Goal: Task Accomplishment & Management: Complete application form

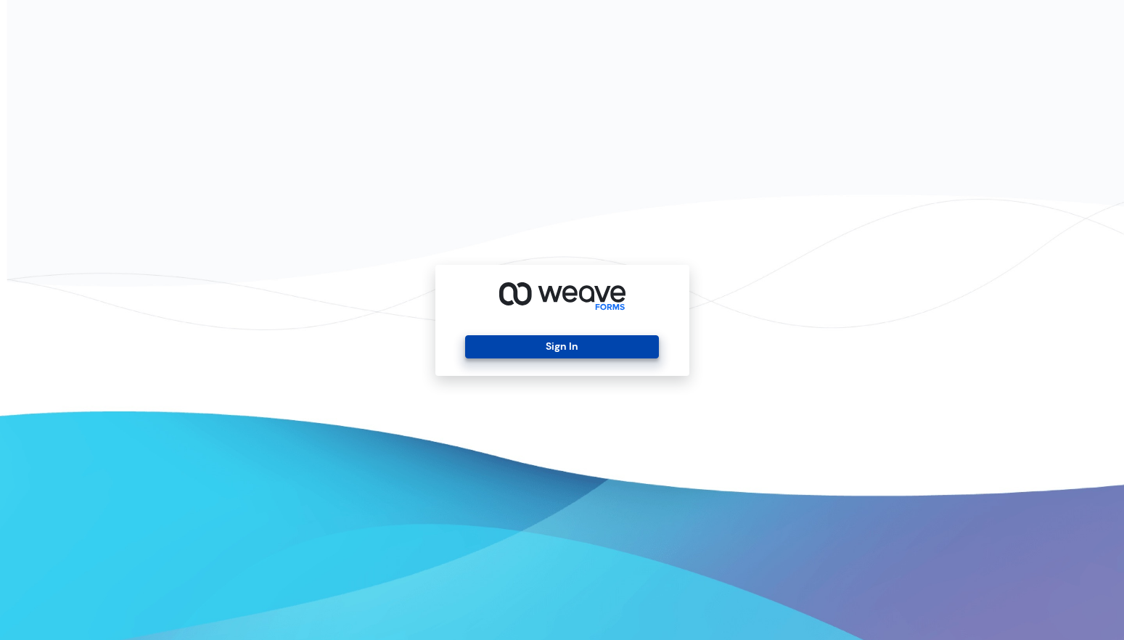
click at [581, 341] on button "Sign In" at bounding box center [562, 346] width 194 height 23
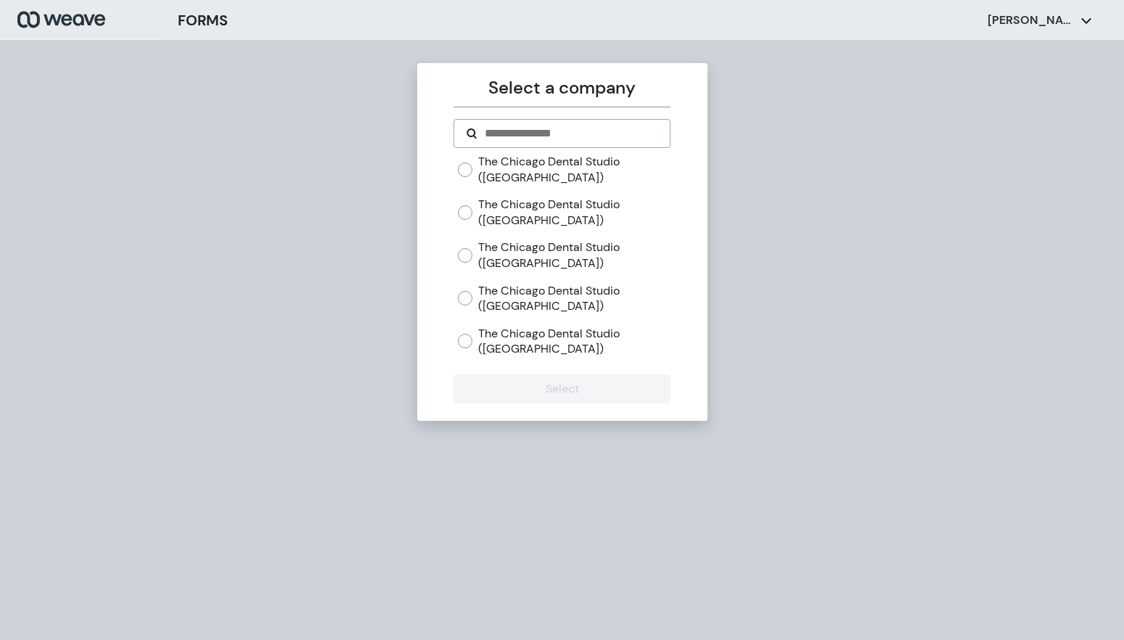
click at [523, 255] on label "The Chicago Dental Studio ([GEOGRAPHIC_DATA])" at bounding box center [574, 254] width 192 height 31
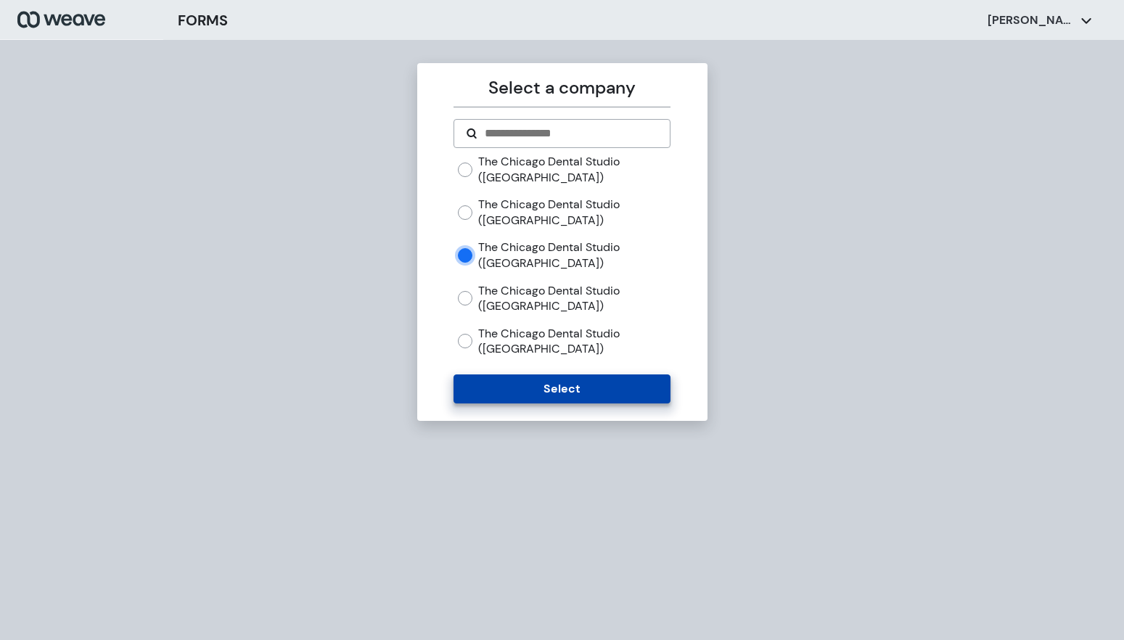
click at [517, 393] on button "Select" at bounding box center [562, 388] width 217 height 29
